Goal: Download file/media

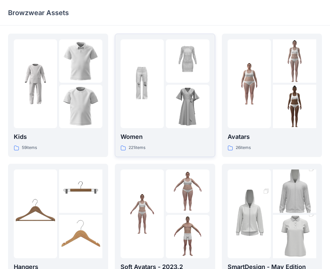
click at [135, 89] on img at bounding box center [142, 83] width 43 height 43
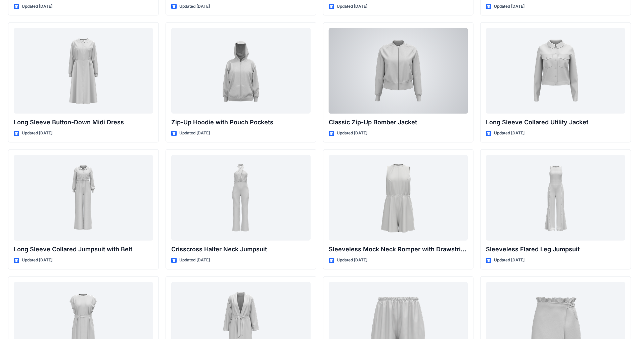
scroll to position [1031, 0]
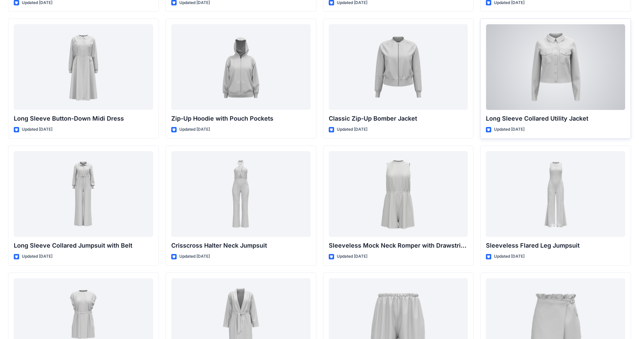
click at [336, 46] on div at bounding box center [555, 67] width 139 height 86
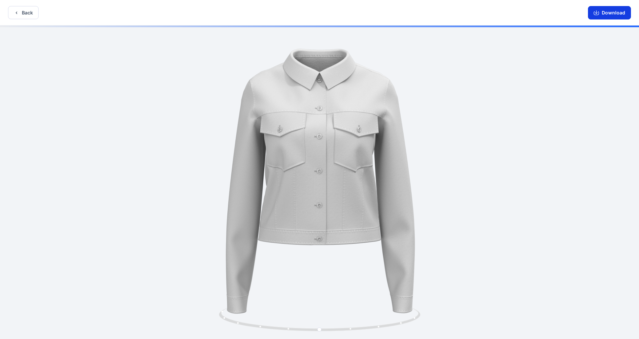
click at [336, 13] on button "Download" at bounding box center [609, 12] width 43 height 13
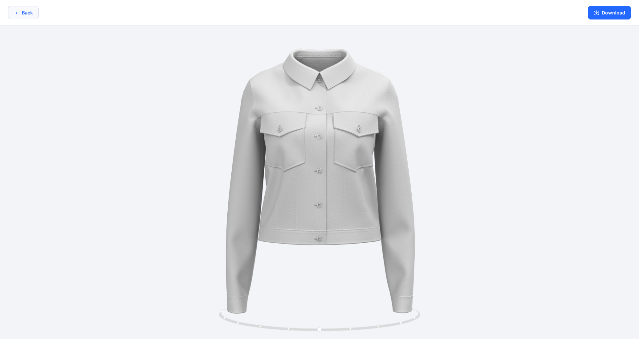
click at [15, 10] on icon "button" at bounding box center [16, 12] width 5 height 5
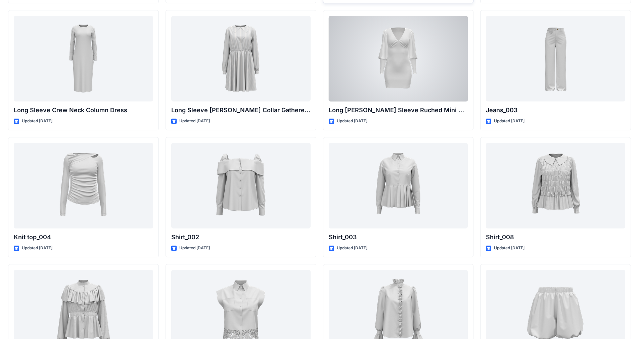
scroll to position [2342, 0]
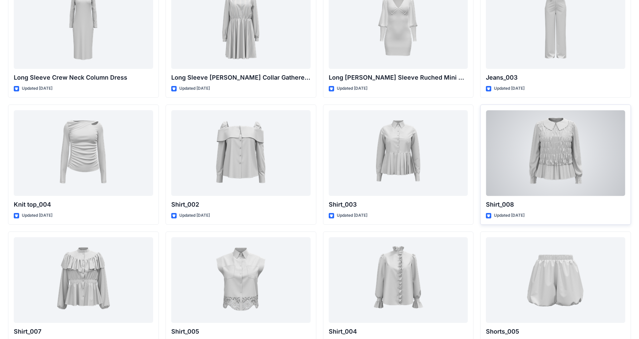
click at [336, 161] on div at bounding box center [555, 153] width 139 height 86
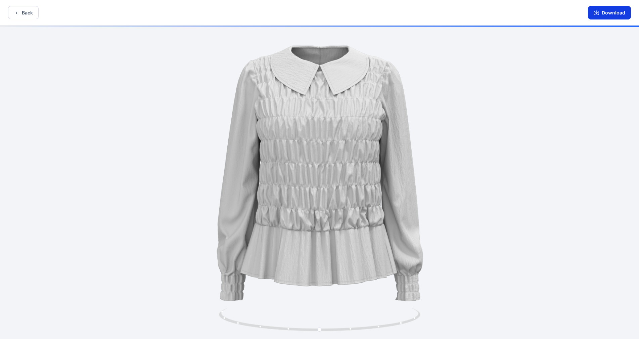
click at [336, 13] on button "Download" at bounding box center [609, 12] width 43 height 13
